Goal: Information Seeking & Learning: Learn about a topic

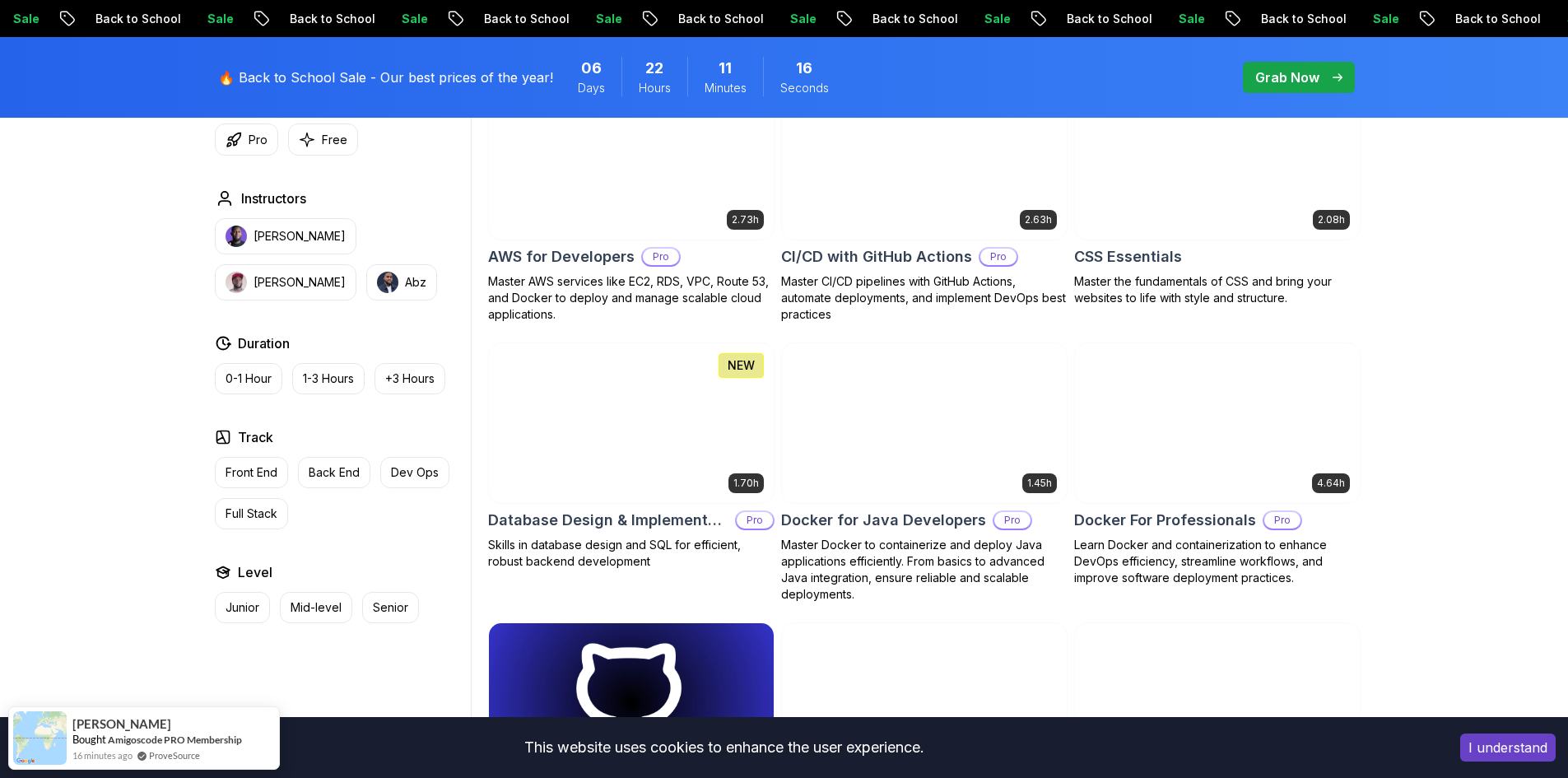
scroll to position [1317, 0]
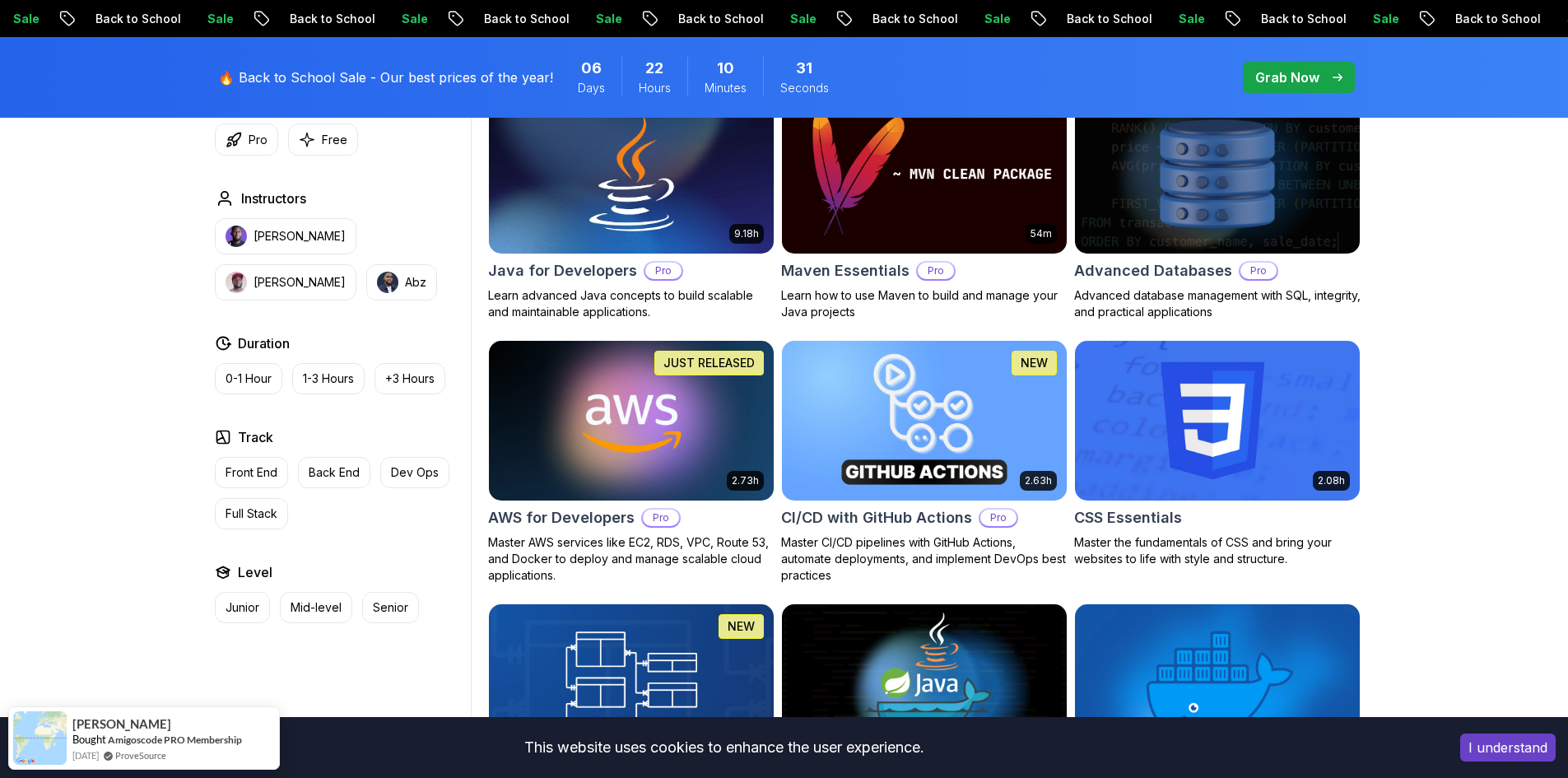
scroll to position [1070, 0]
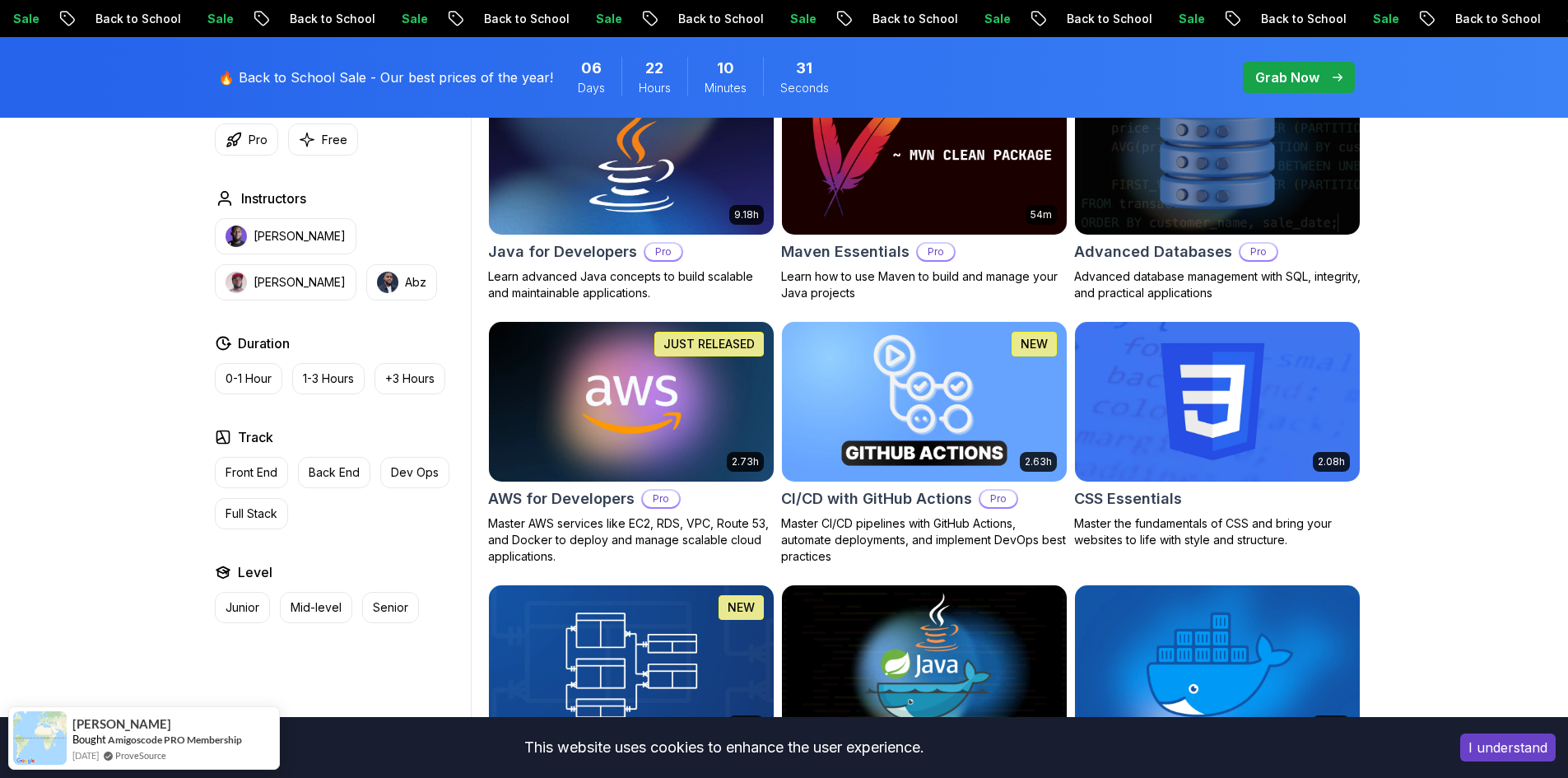
click at [996, 393] on img at bounding box center [924, 401] width 299 height 167
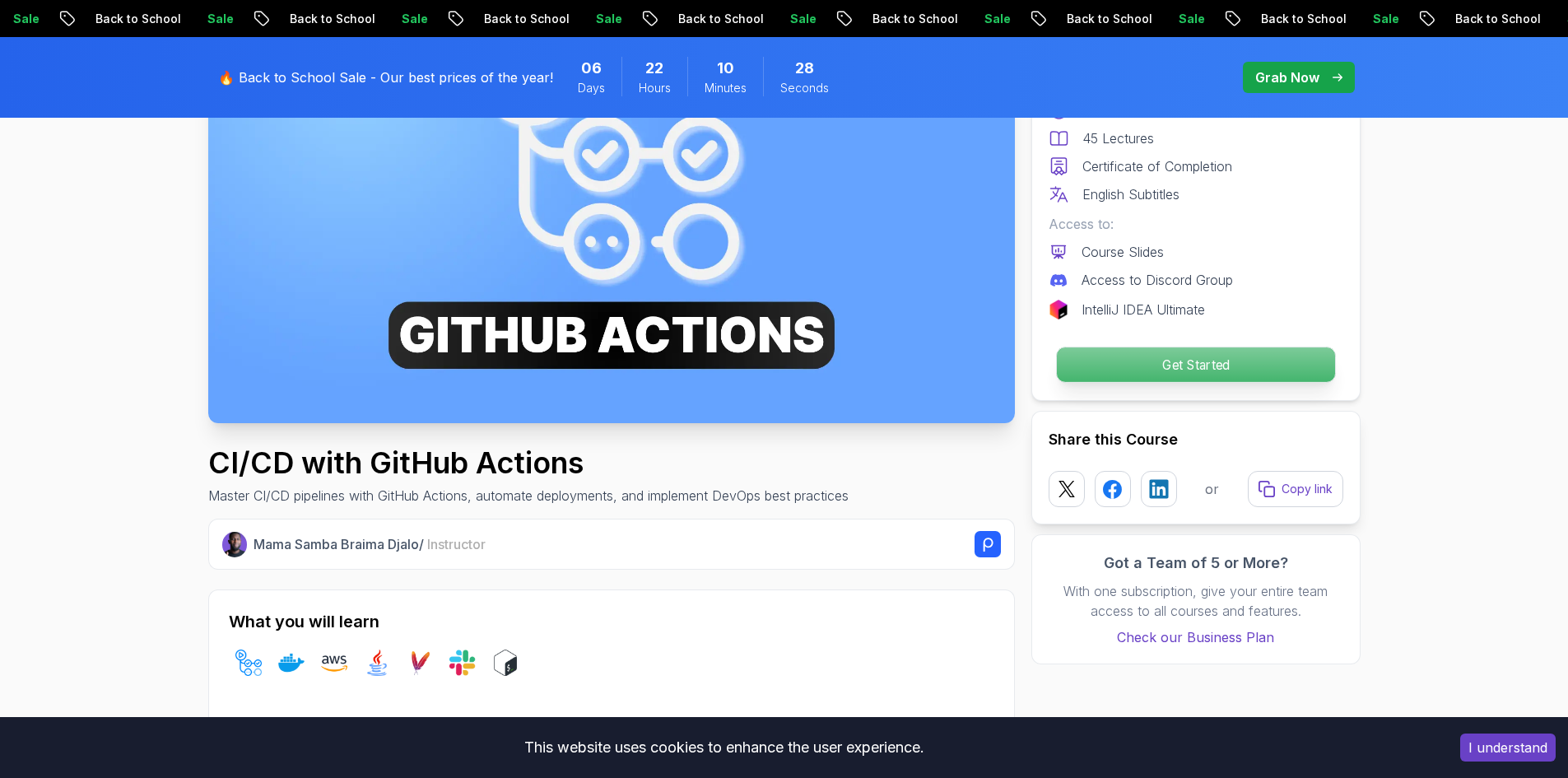
click at [1153, 362] on p "Get Started" at bounding box center [1195, 364] width 279 height 35
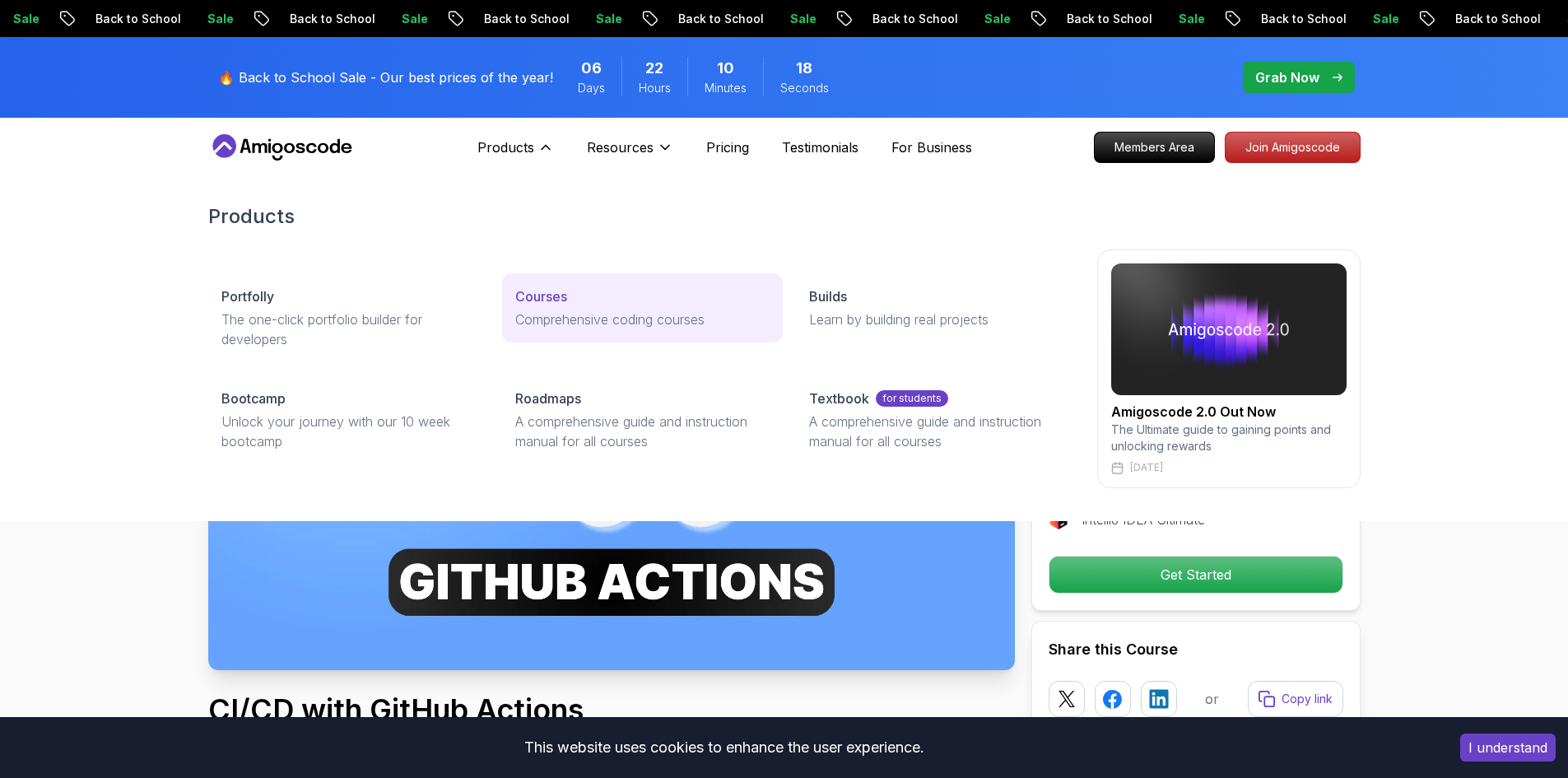
click at [573, 306] on link "Courses Comprehensive coding courses" at bounding box center [642, 308] width 280 height 69
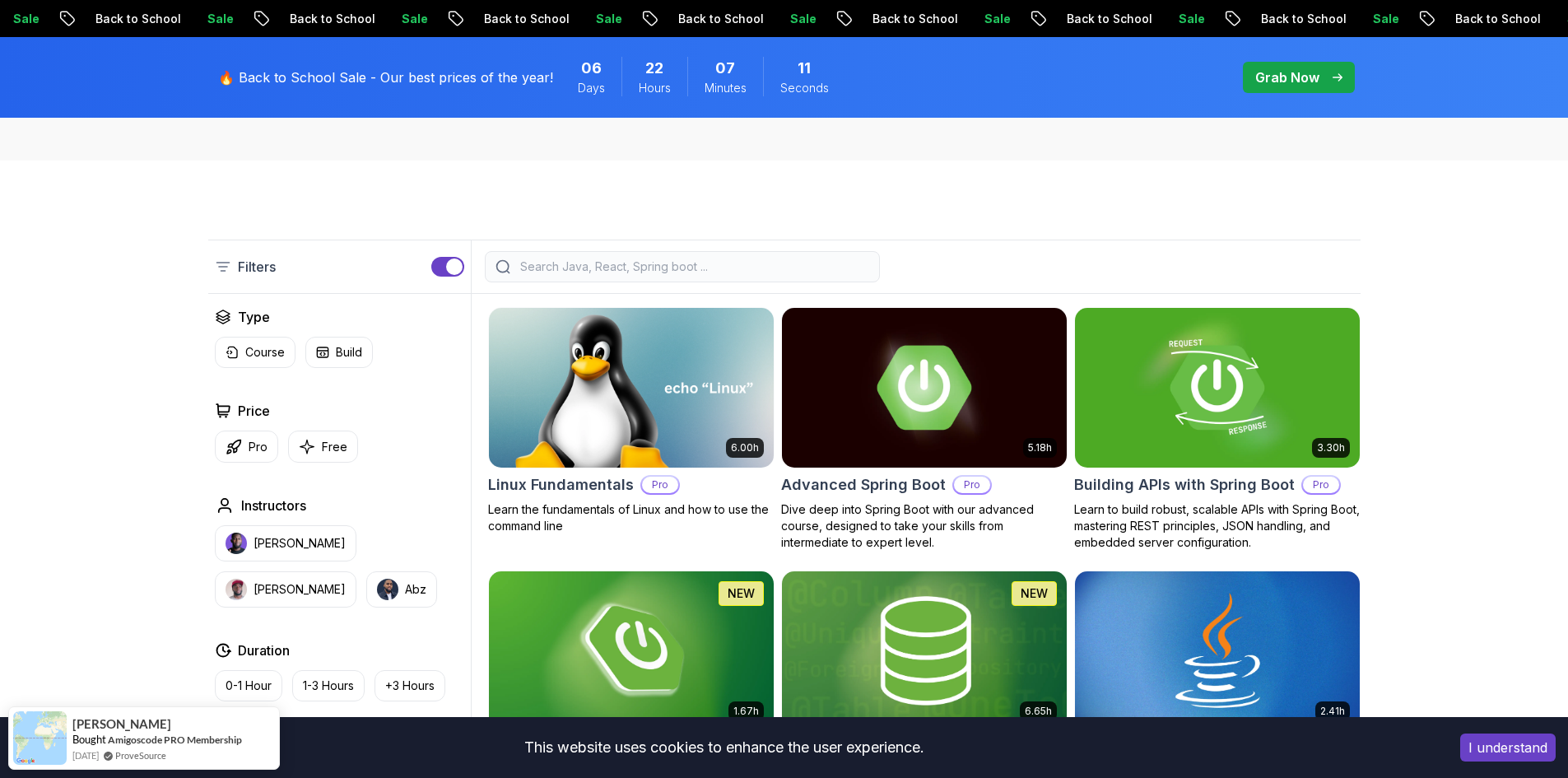
scroll to position [329, 0]
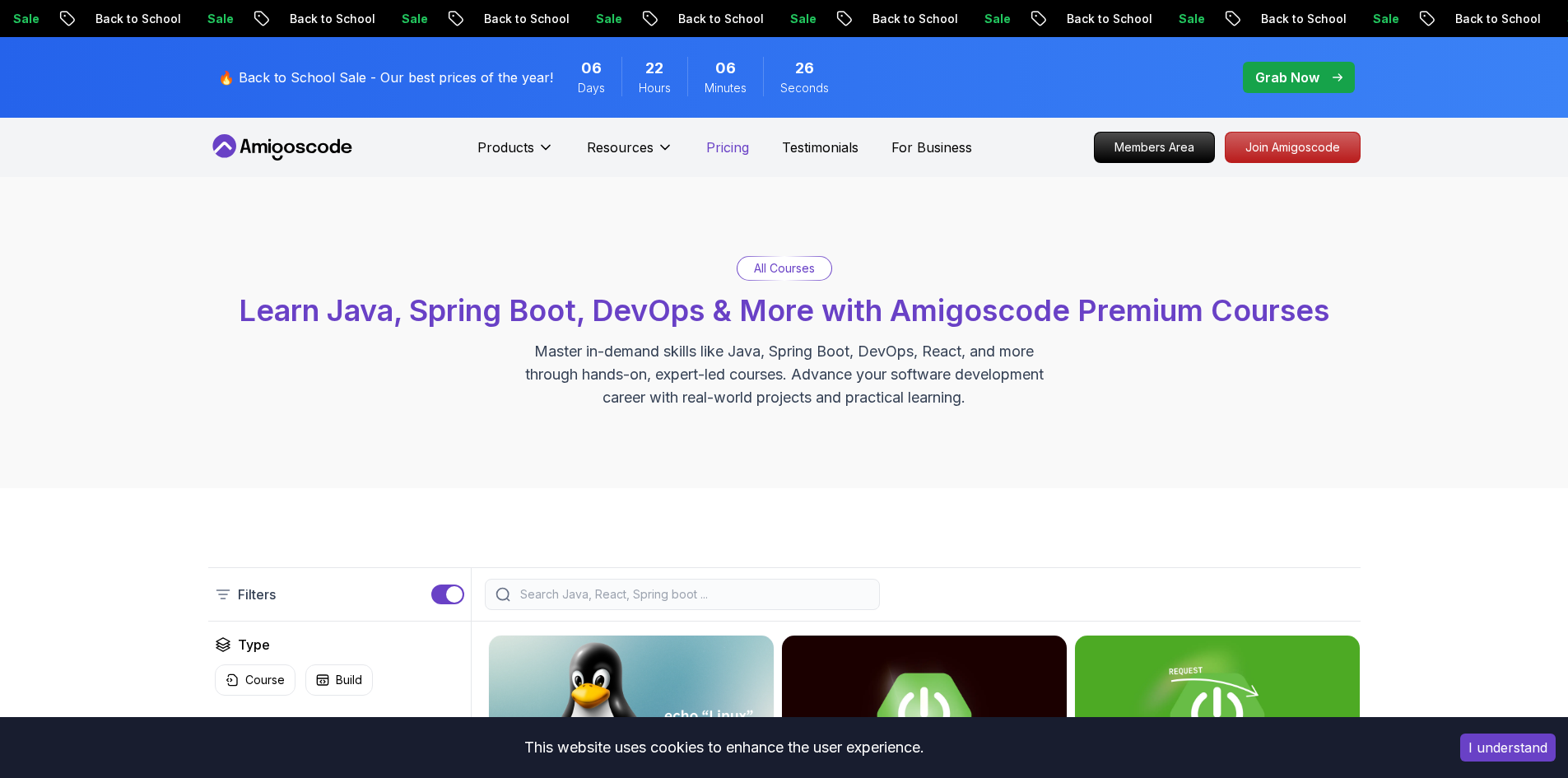
click at [731, 150] on p "Pricing" at bounding box center [727, 147] width 43 height 20
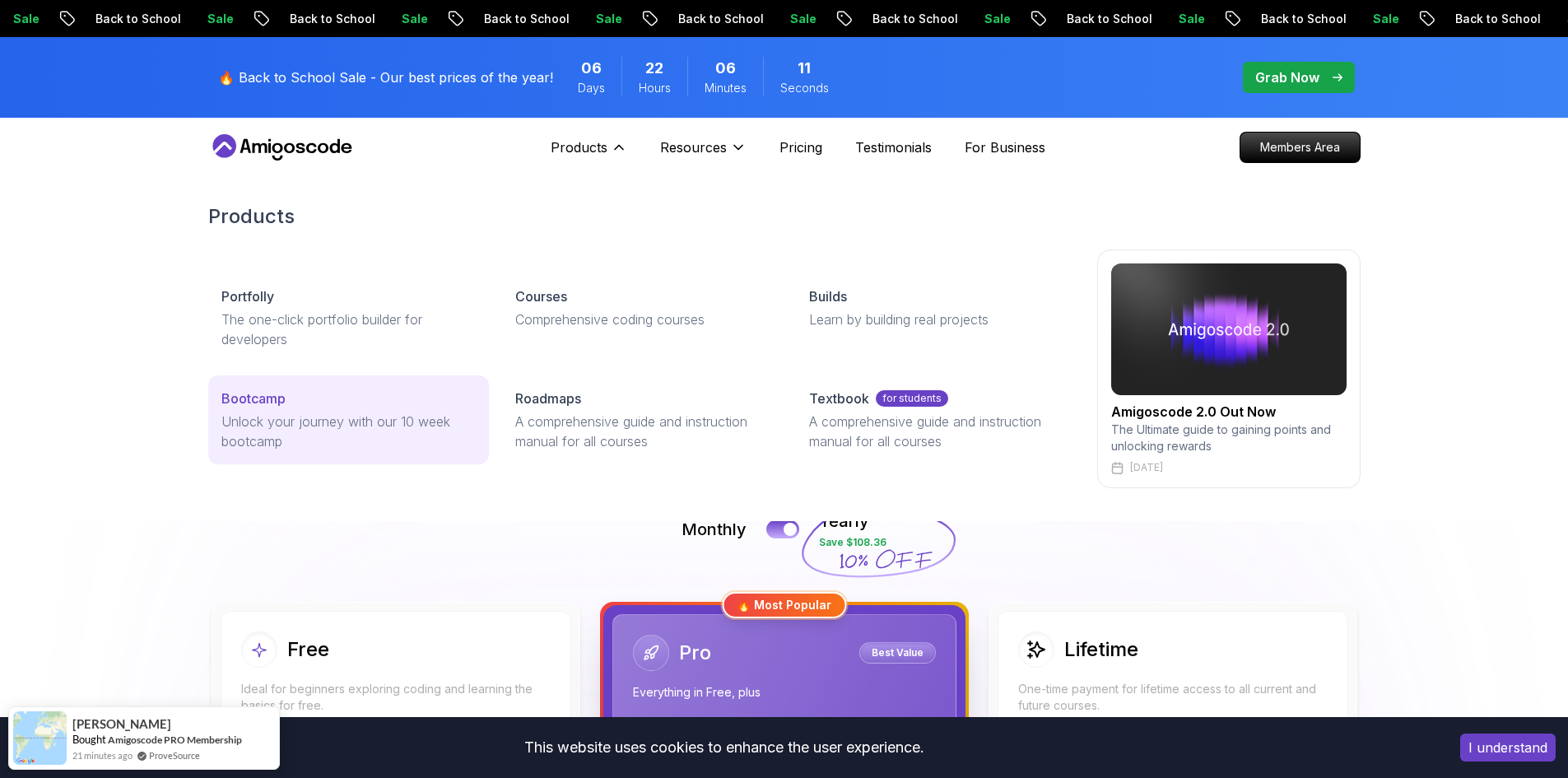
click at [449, 394] on div "Bootcamp" at bounding box center [349, 398] width 255 height 20
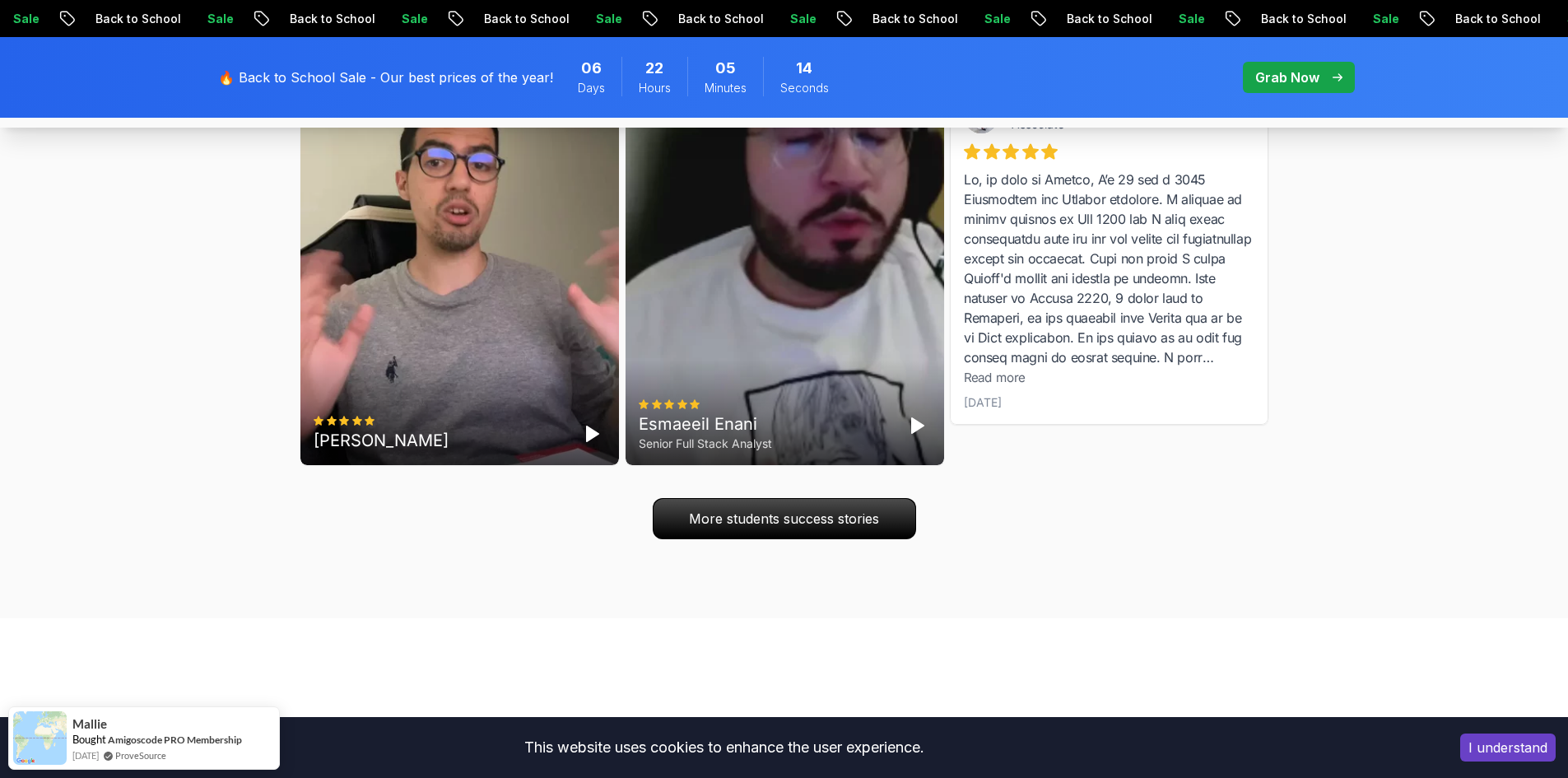
scroll to position [5268, 0]
